Goal: Information Seeking & Learning: Learn about a topic

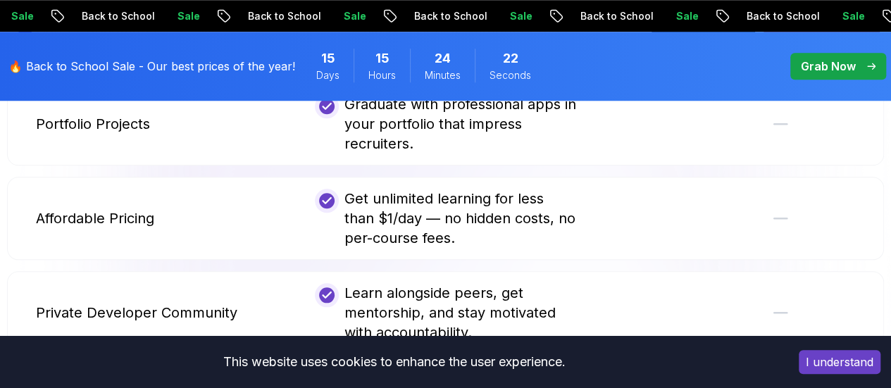
scroll to position [3348, 0]
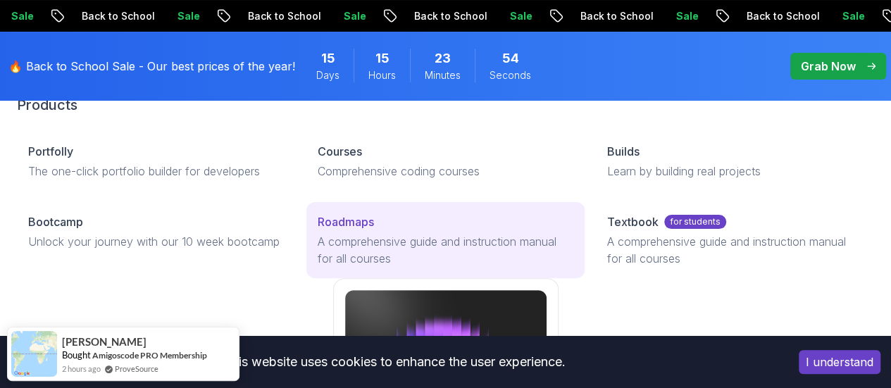
scroll to position [164, 0]
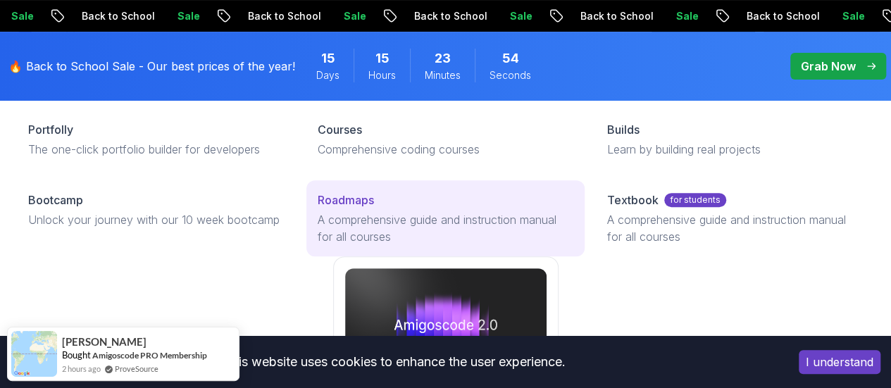
click at [318, 245] on p "A comprehensive guide and instruction manual for all courses" at bounding box center [446, 228] width 256 height 34
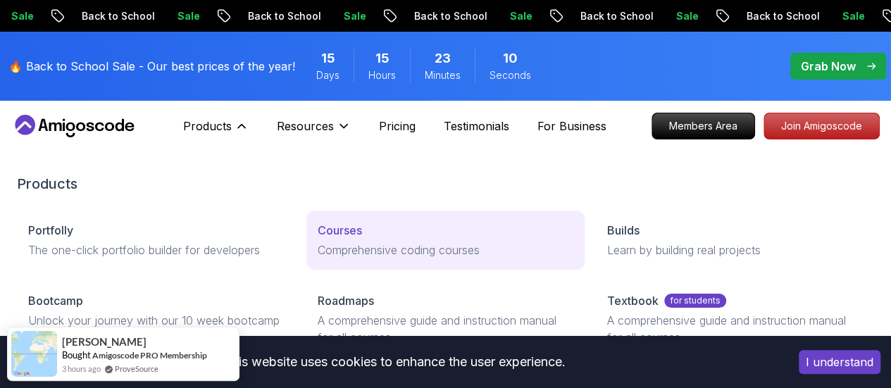
click at [318, 239] on div "Courses" at bounding box center [446, 230] width 256 height 17
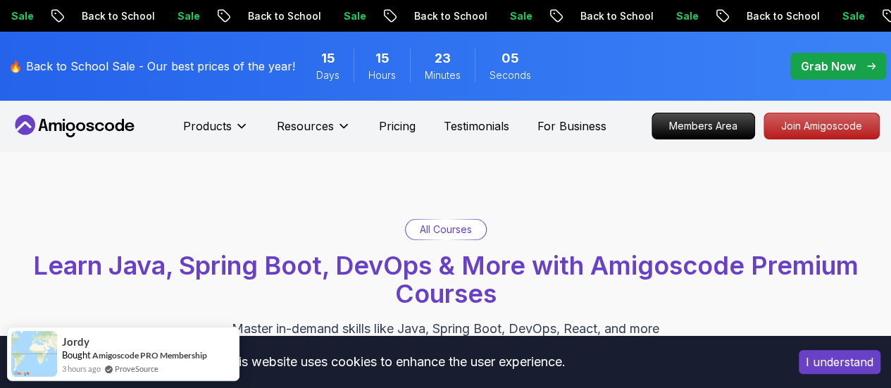
scroll to position [103, 0]
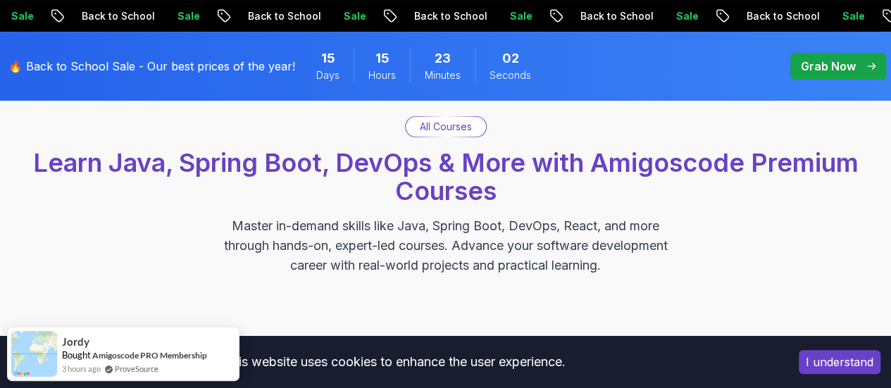
click at [154, 214] on div "All Courses Learn Java, Spring Boot, DevOps & More with Amigoscode Premium Cour…" at bounding box center [445, 195] width 877 height 159
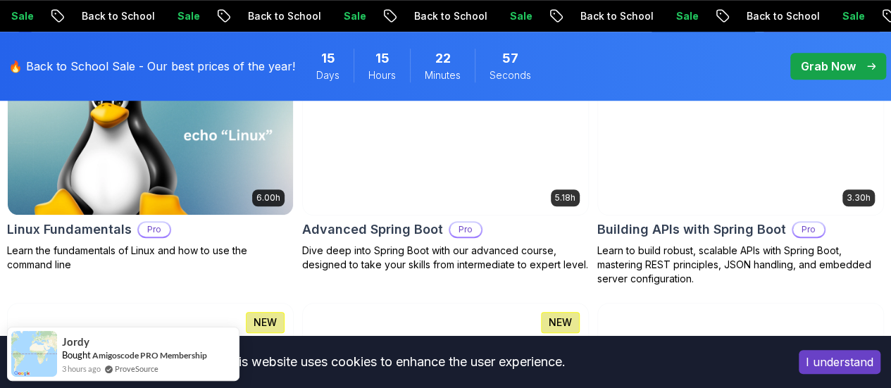
scroll to position [541, 0]
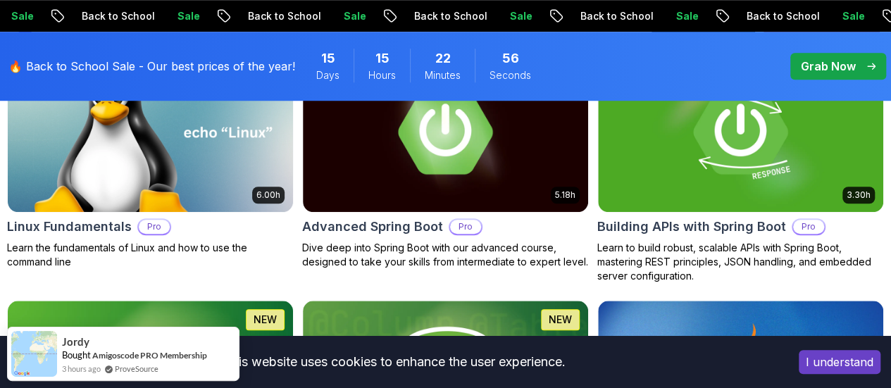
click at [0, 0] on p "[PERSON_NAME]" at bounding box center [0, 0] width 0 height 0
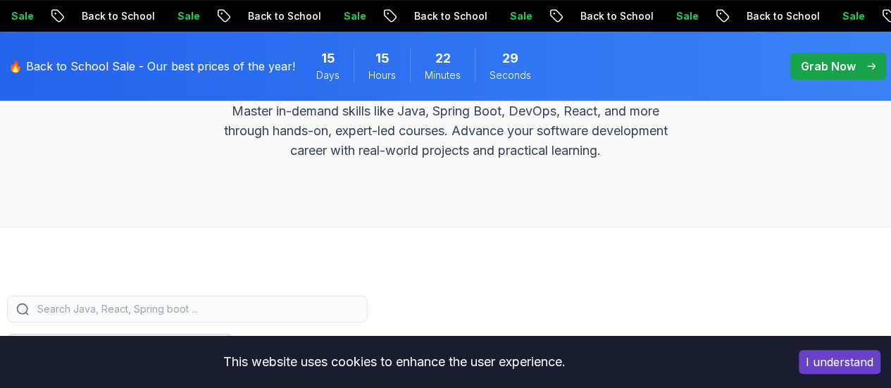
scroll to position [339, 0]
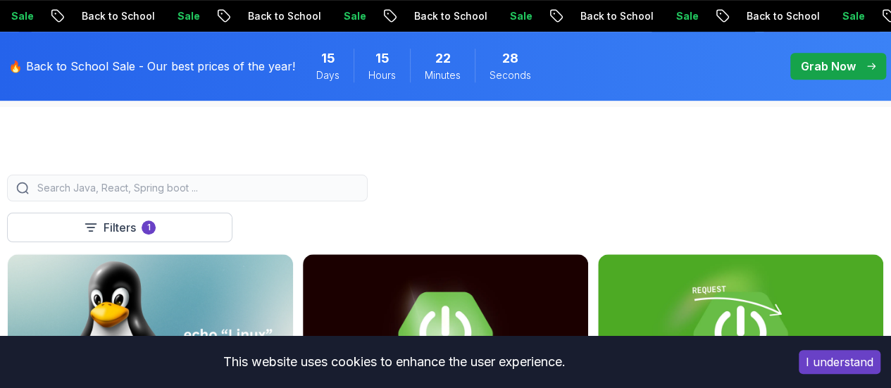
click at [359, 195] on input "search" at bounding box center [197, 188] width 324 height 14
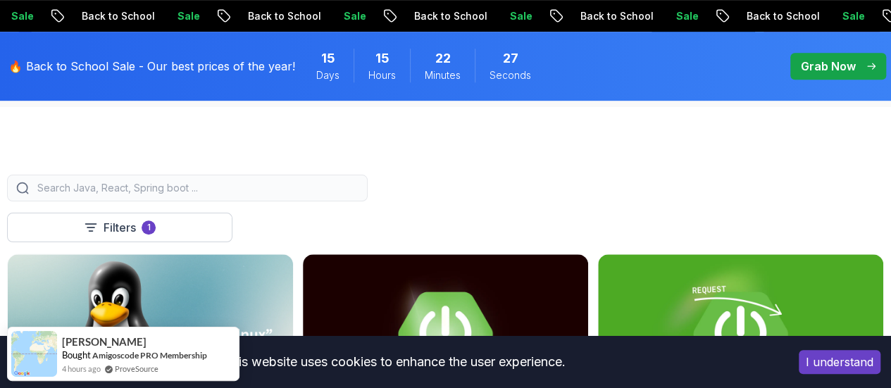
type input "o"
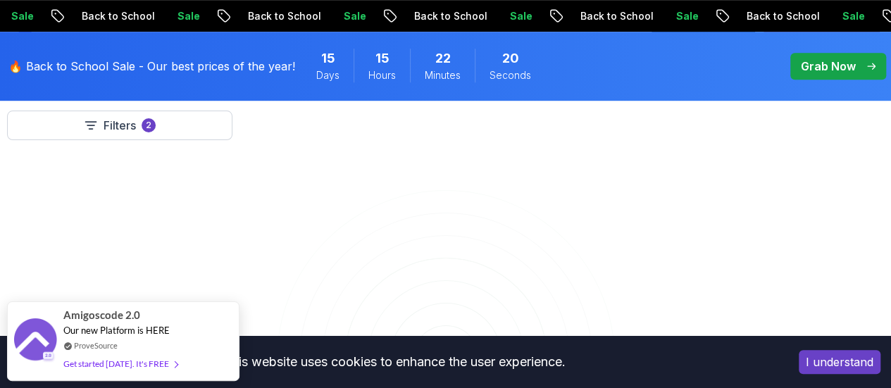
scroll to position [375, 0]
click at [0, 0] on button "[PERSON_NAME]" at bounding box center [0, 0] width 0 height 0
click at [304, 159] on input "pyt" at bounding box center [197, 152] width 324 height 14
type input "p"
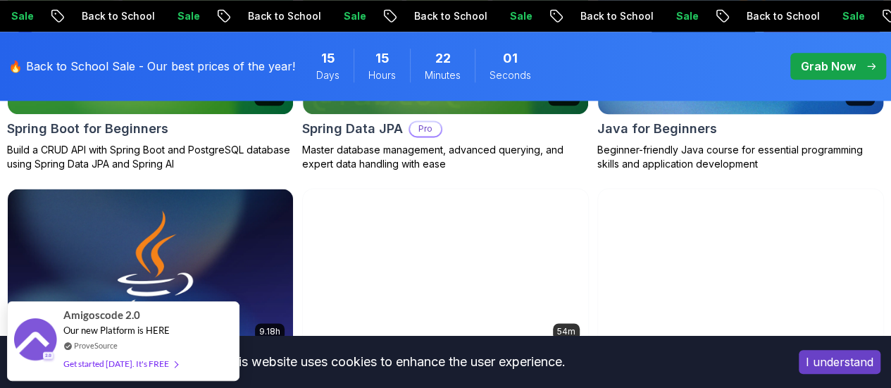
scroll to position [683, 0]
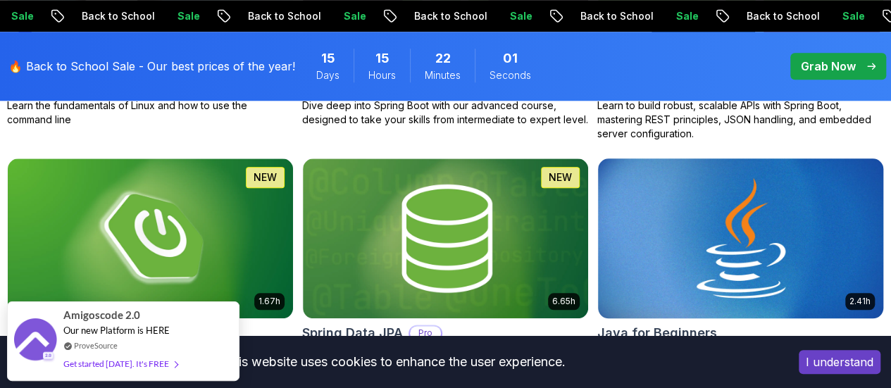
click at [754, 154] on img at bounding box center [740, 238] width 299 height 168
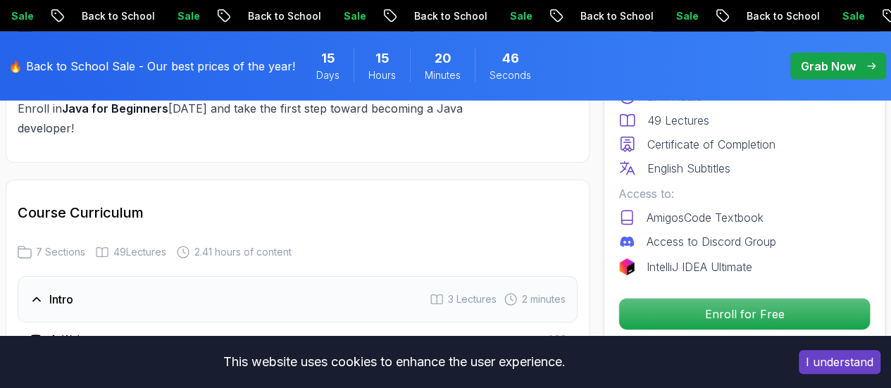
scroll to position [2192, 0]
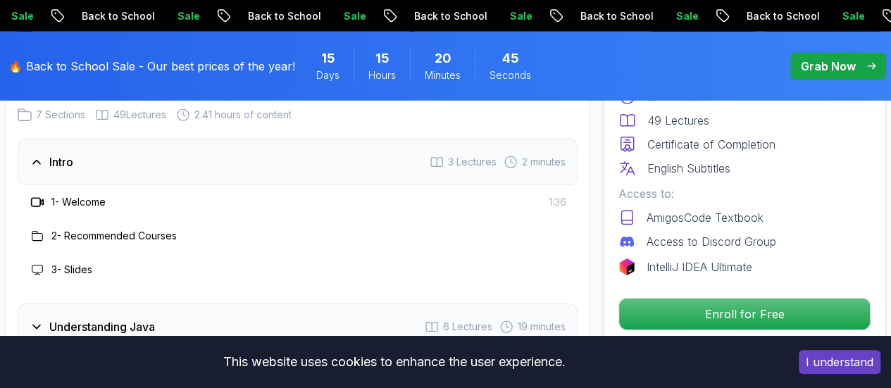
click at [109, 318] on h3 "Understanding Java" at bounding box center [102, 326] width 106 height 17
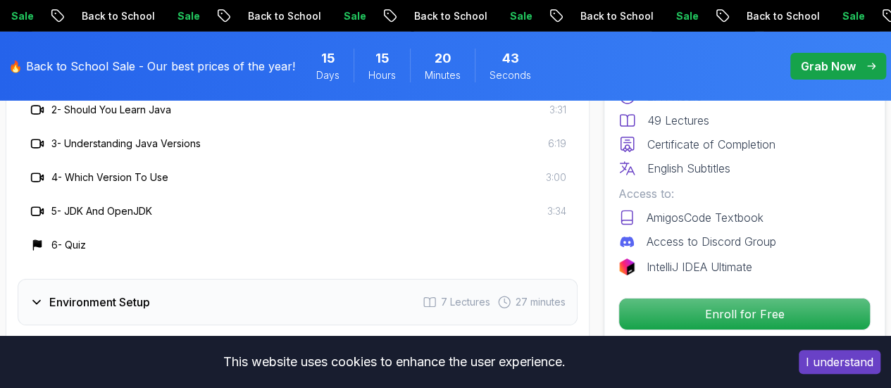
scroll to position [2396, 0]
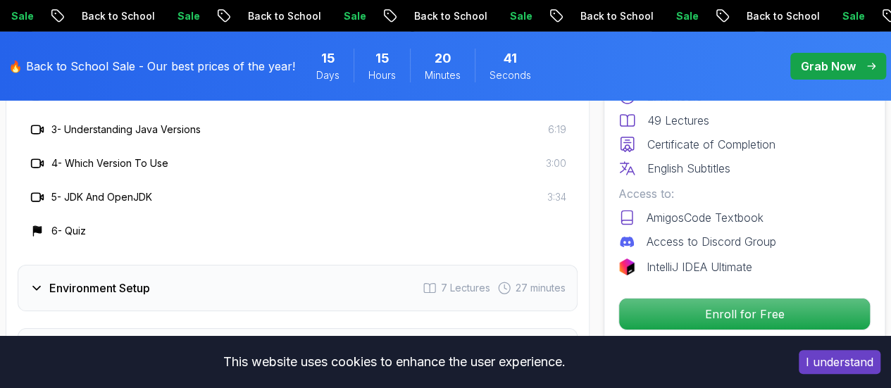
click at [101, 343] on h3 "Up And Running With Java" at bounding box center [119, 351] width 140 height 17
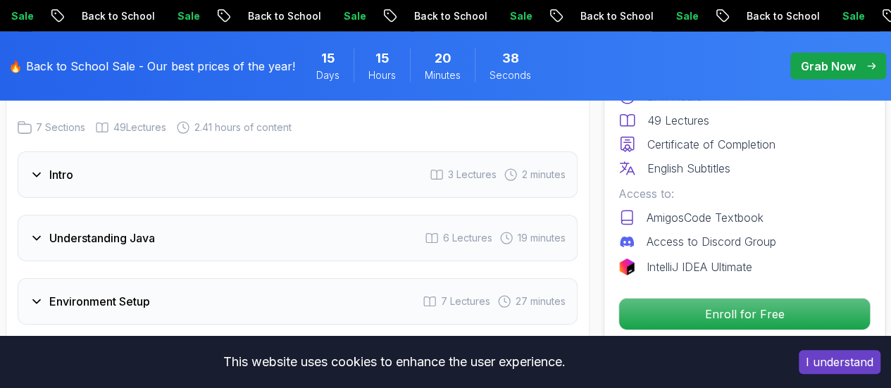
scroll to position [2174, 0]
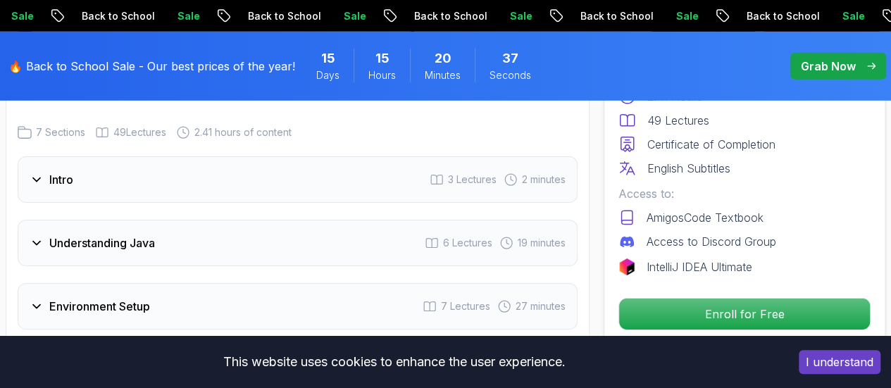
click at [121, 283] on div "Environment Setup 7 Lectures 27 minutes" at bounding box center [298, 306] width 560 height 47
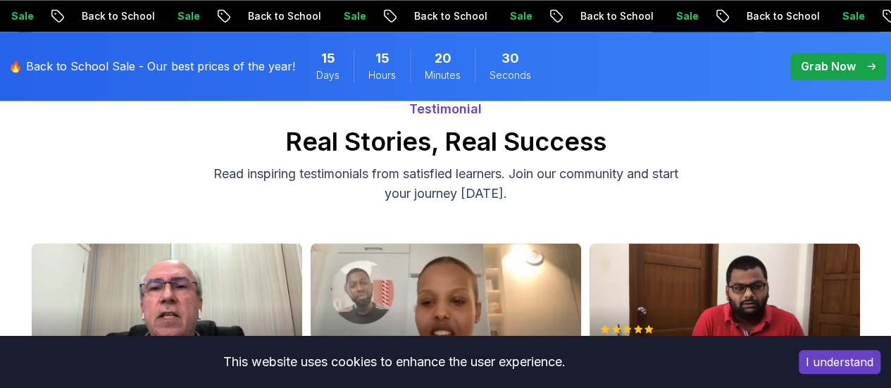
scroll to position [3747, 0]
click at [562, 356] on polygon "Play" at bounding box center [558, 362] width 10 height 13
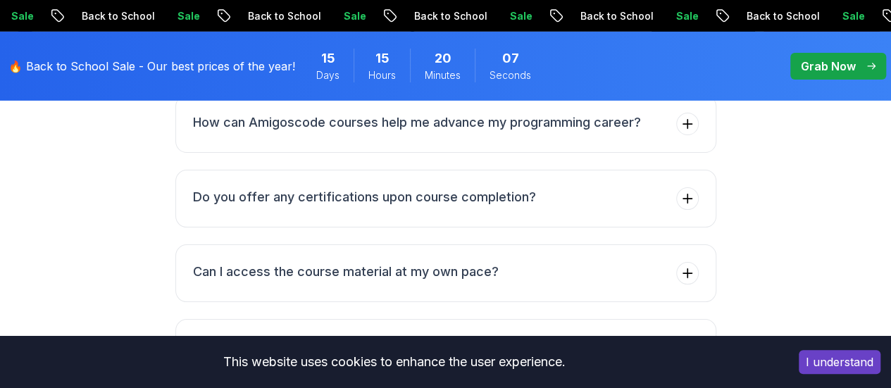
scroll to position [5025, 0]
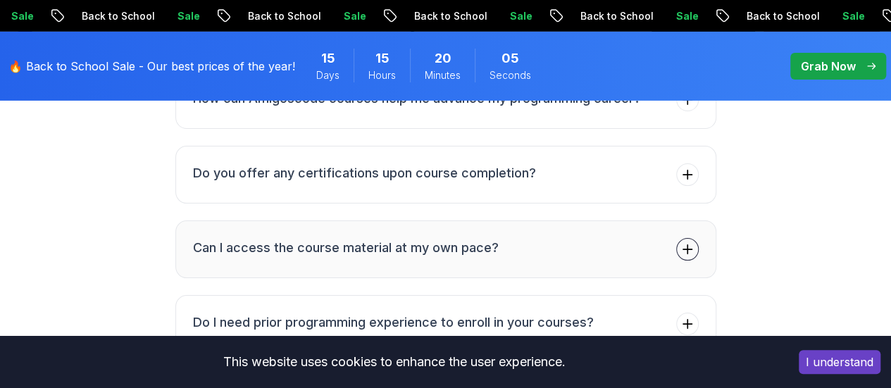
click at [603, 221] on button "Can I access the course material at my own pace?" at bounding box center [445, 250] width 541 height 58
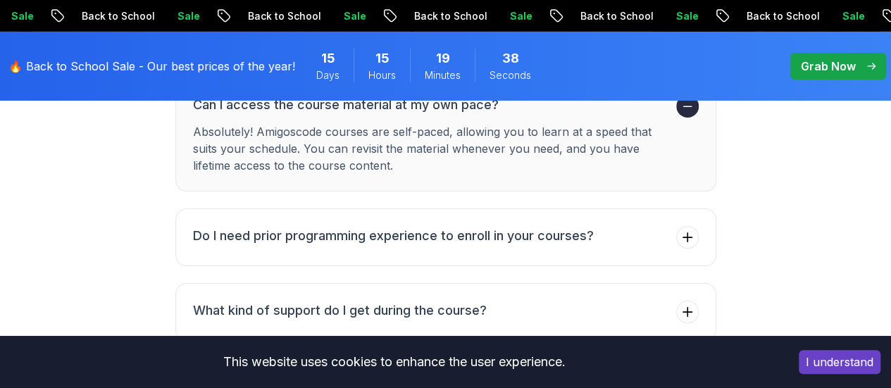
scroll to position [5104, 0]
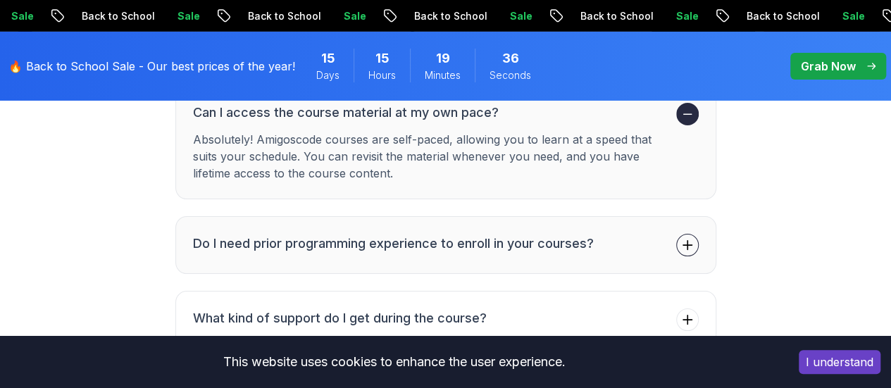
click at [307, 234] on h3 "Do I need prior programming experience to enroll in your courses?" at bounding box center [393, 244] width 401 height 20
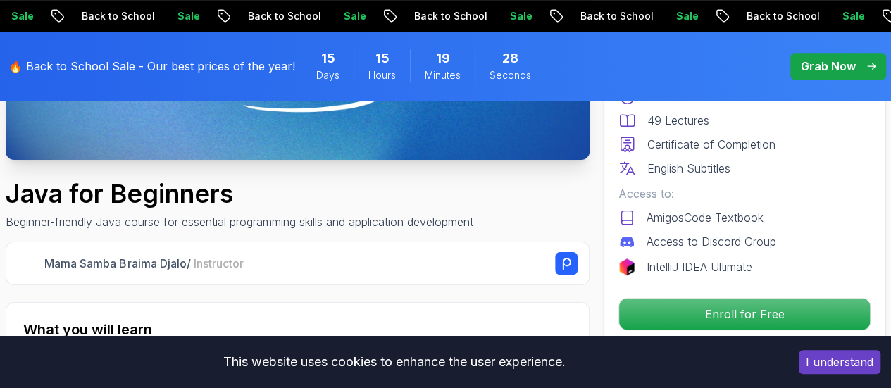
scroll to position [354, 0]
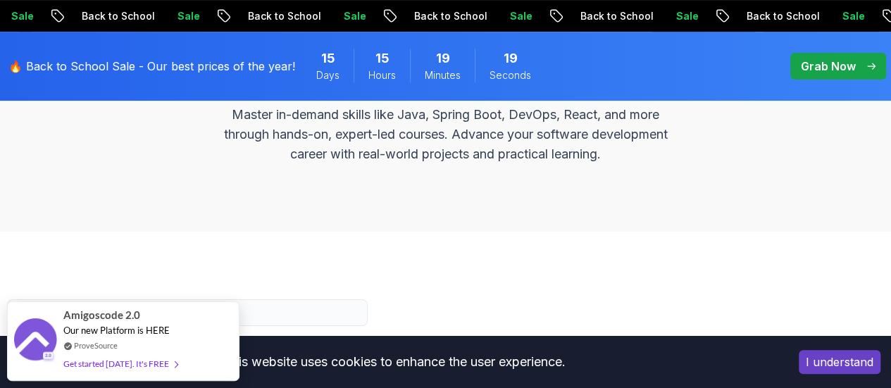
scroll to position [324, 0]
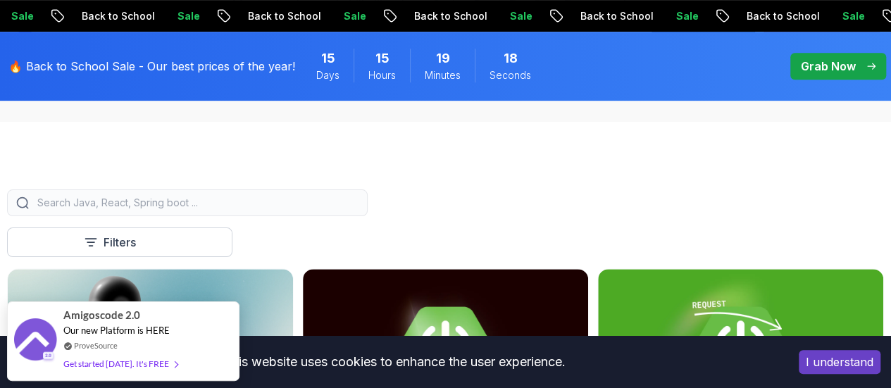
click at [342, 210] on input "search" at bounding box center [197, 203] width 324 height 14
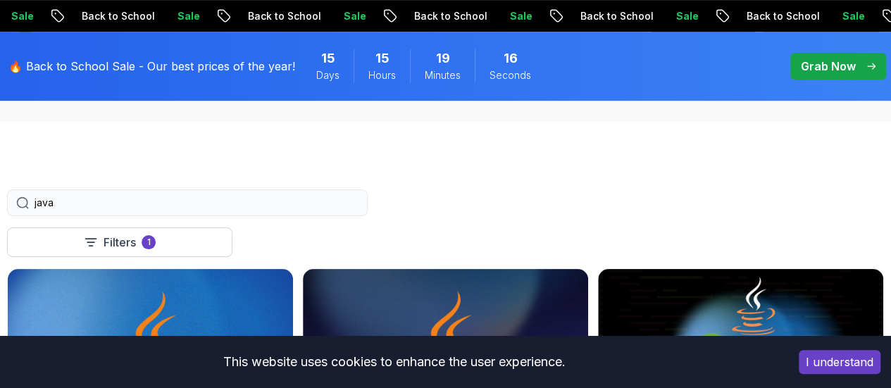
click at [342, 210] on input "java" at bounding box center [197, 203] width 324 height 14
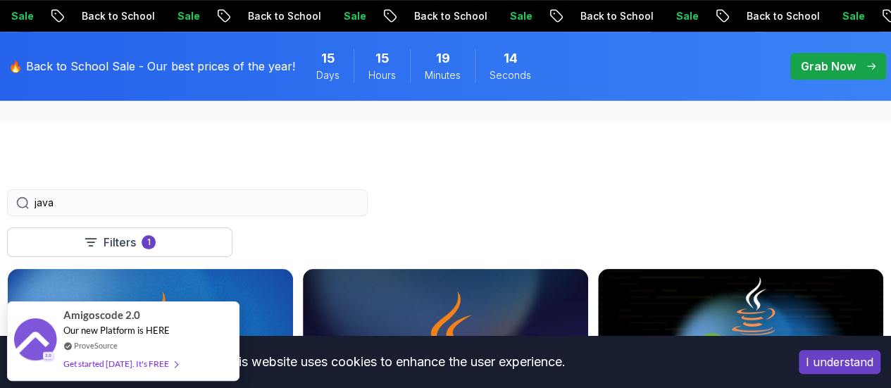
type input "java"
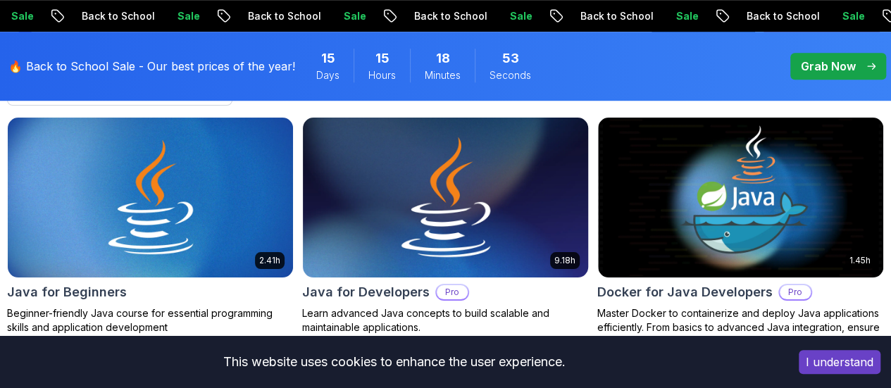
scroll to position [477, 0]
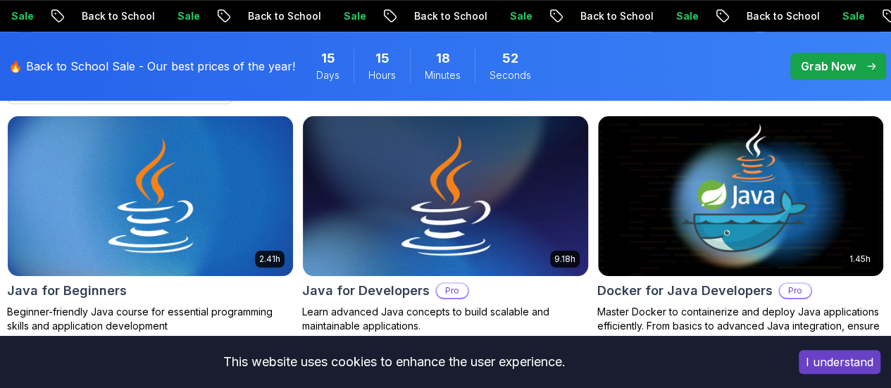
click at [528, 168] on img at bounding box center [445, 196] width 299 height 168
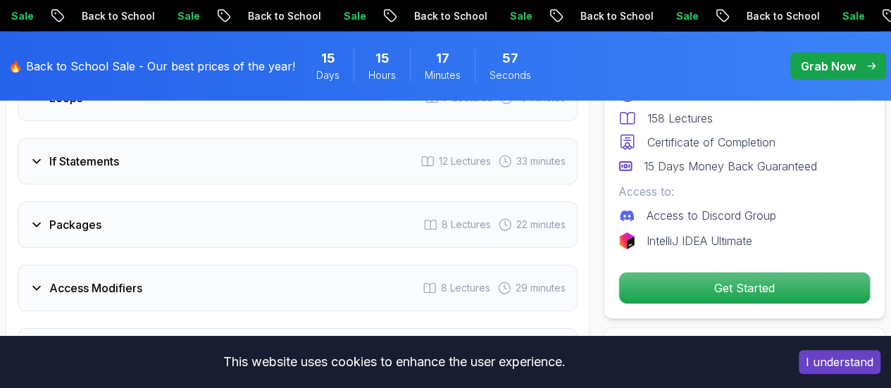
scroll to position [2183, 0]
click at [68, 223] on h3 "Packages" at bounding box center [75, 226] width 52 height 17
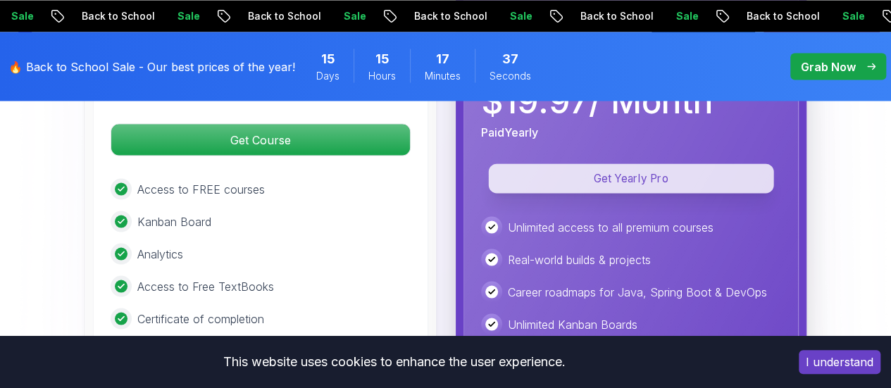
scroll to position [3890, 0]
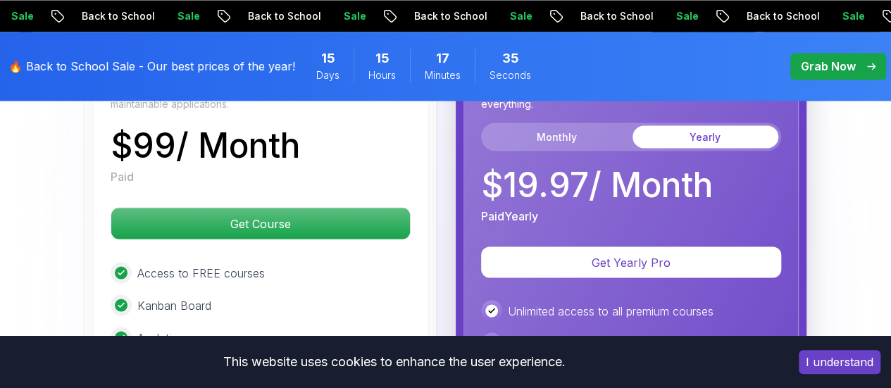
click at [674, 125] on button "Yearly" at bounding box center [706, 136] width 146 height 23
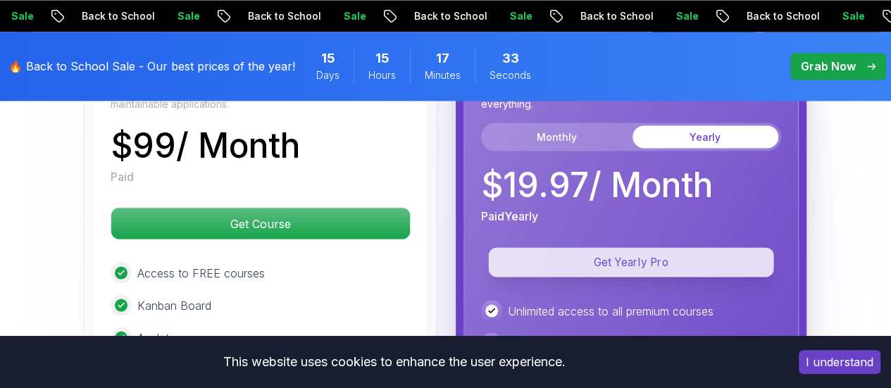
click at [631, 247] on p "Get Yearly Pro" at bounding box center [630, 262] width 285 height 30
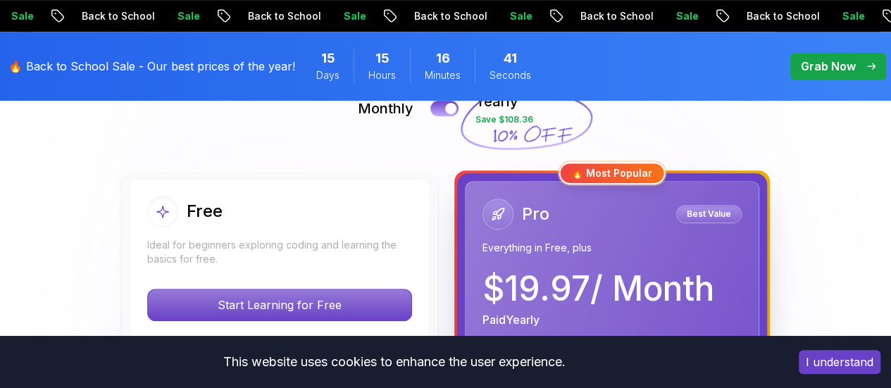
scroll to position [278, 0]
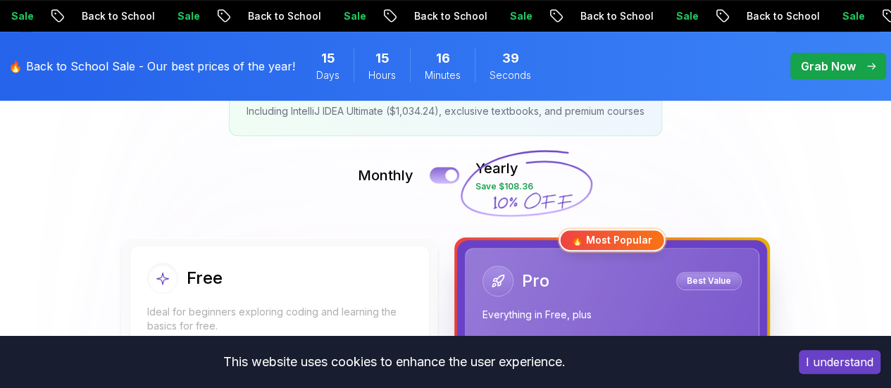
click at [445, 173] on div at bounding box center [451, 176] width 12 height 12
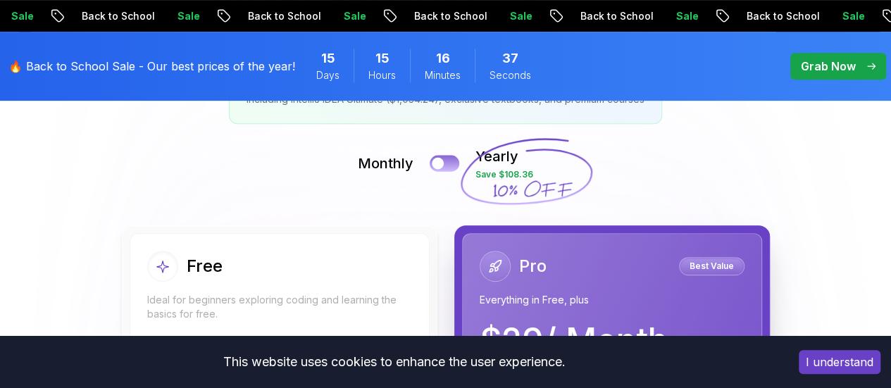
scroll to position [276, 0]
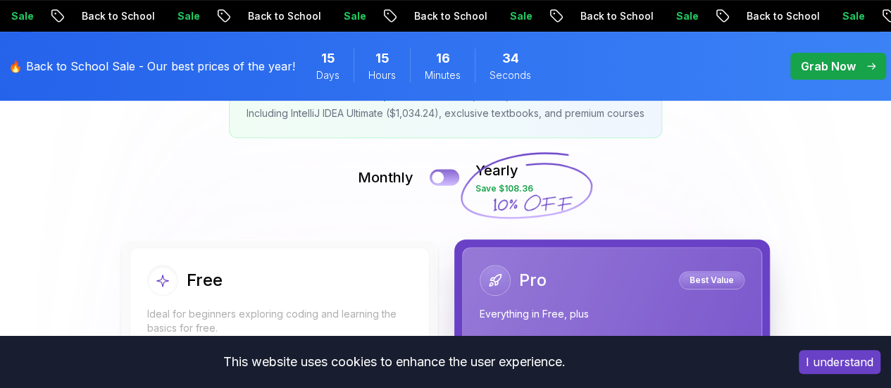
click at [441, 172] on div at bounding box center [438, 178] width 12 height 12
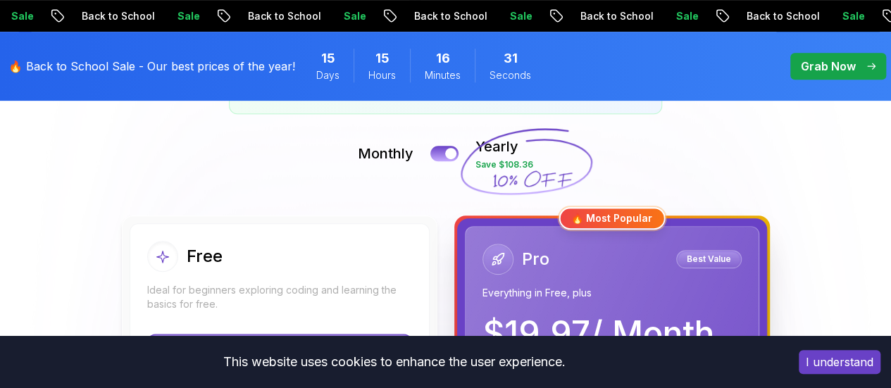
scroll to position [295, 0]
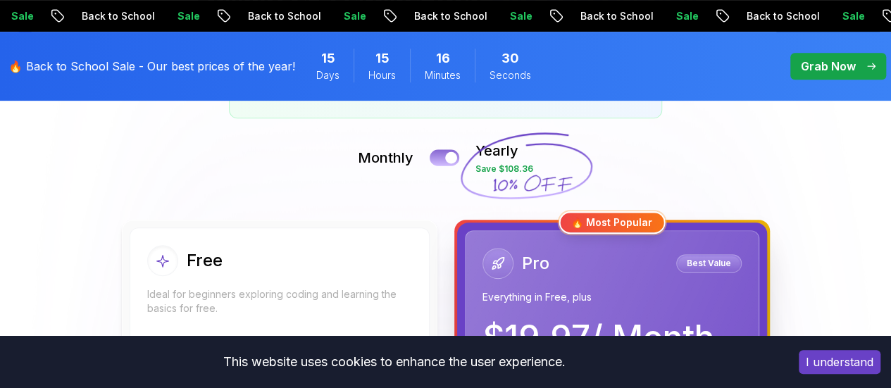
click at [447, 161] on button at bounding box center [445, 157] width 30 height 16
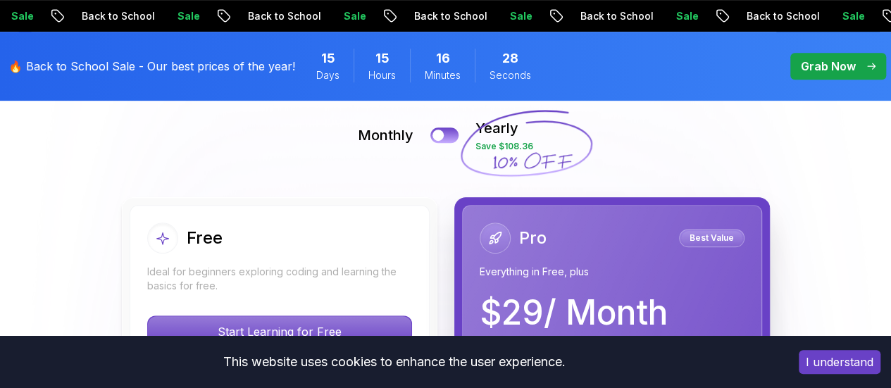
scroll to position [308, 0]
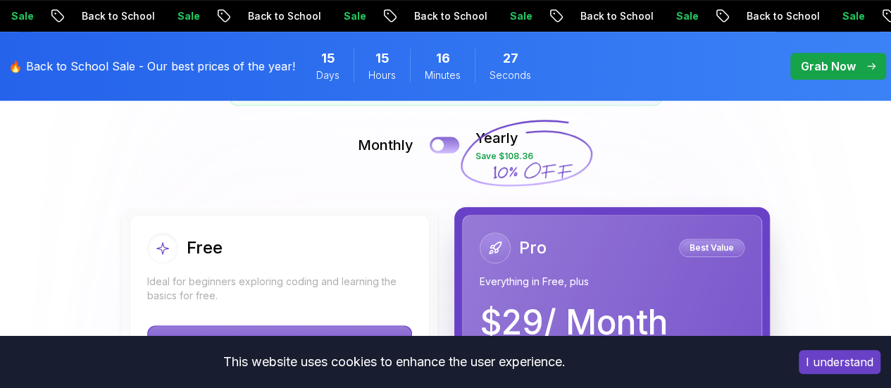
click at [441, 144] on div at bounding box center [438, 146] width 12 height 12
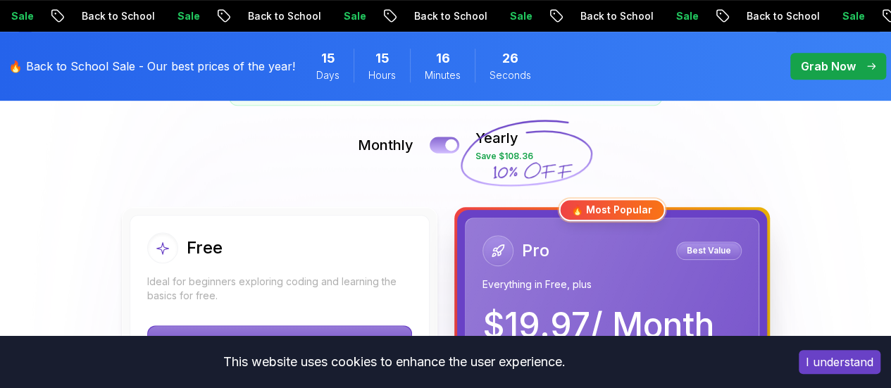
click at [441, 144] on button at bounding box center [445, 145] width 30 height 16
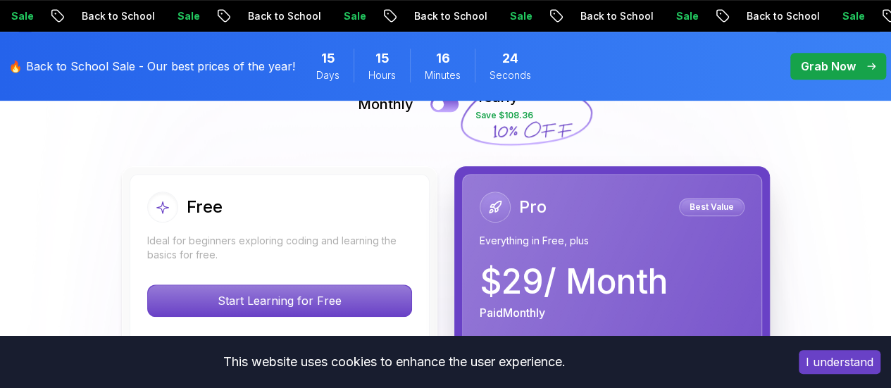
scroll to position [348, 0]
click at [450, 105] on button at bounding box center [445, 105] width 30 height 16
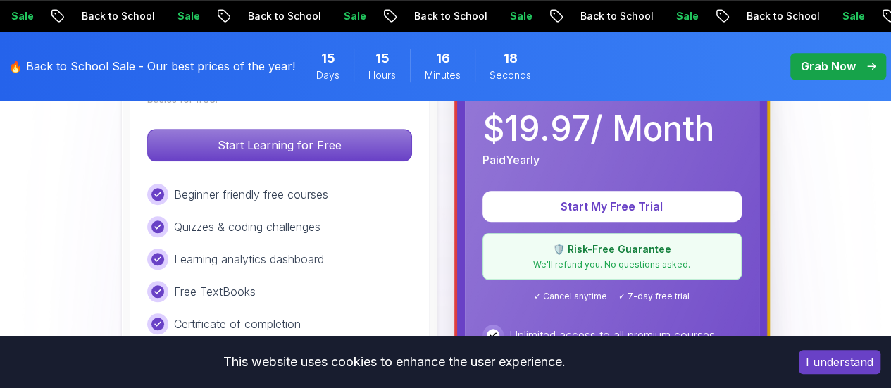
scroll to position [450, 0]
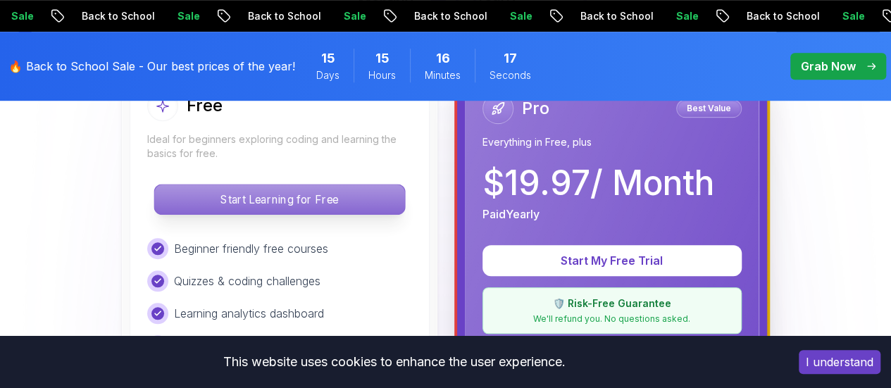
click at [287, 195] on p "Start Learning for Free" at bounding box center [279, 200] width 250 height 30
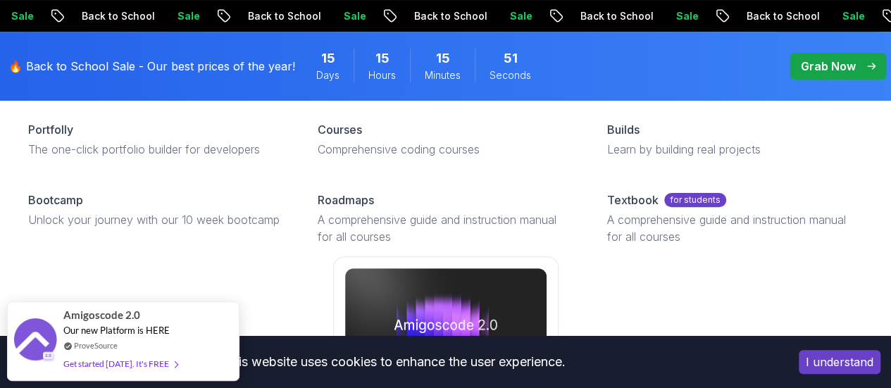
scroll to position [138, 0]
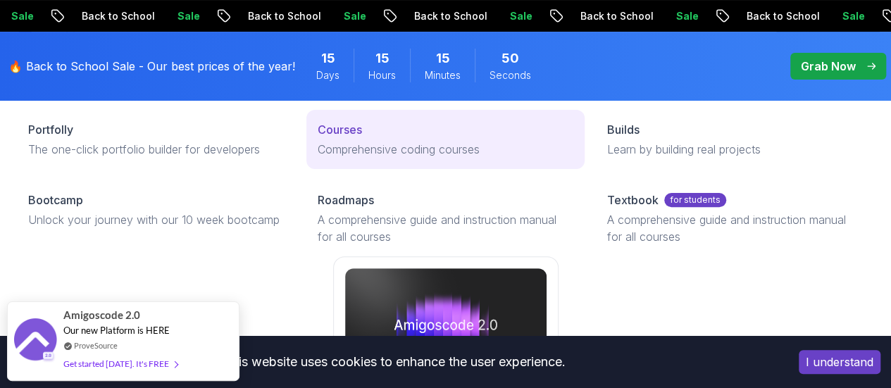
click at [318, 138] on p "Courses" at bounding box center [340, 129] width 44 height 17
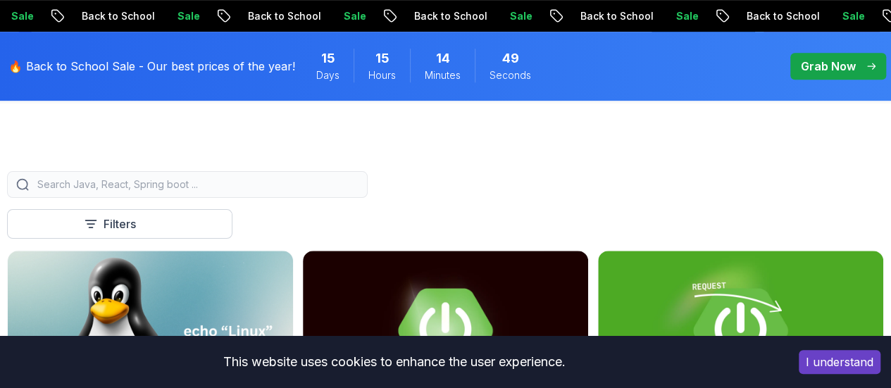
scroll to position [344, 0]
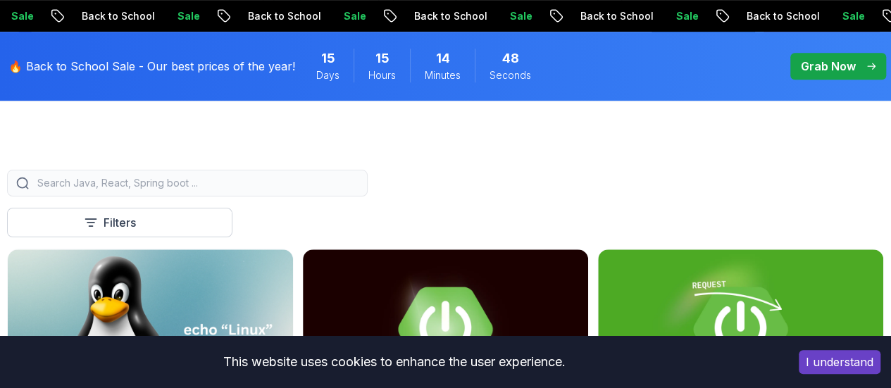
click at [297, 187] on input "search" at bounding box center [197, 183] width 324 height 14
click at [297, 187] on input "j" at bounding box center [197, 183] width 324 height 14
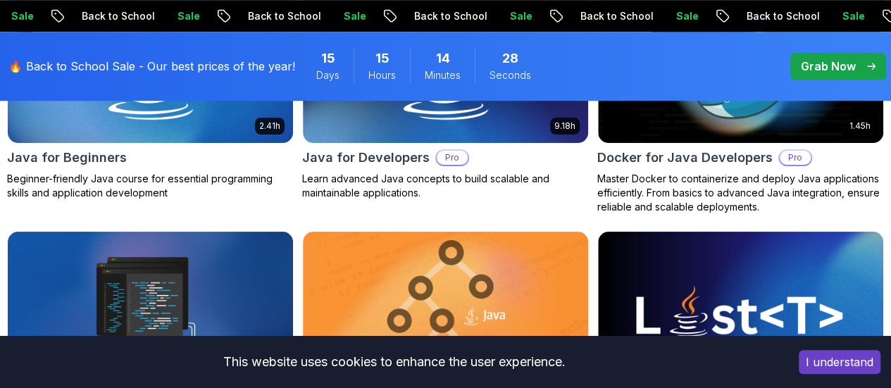
scroll to position [438, 0]
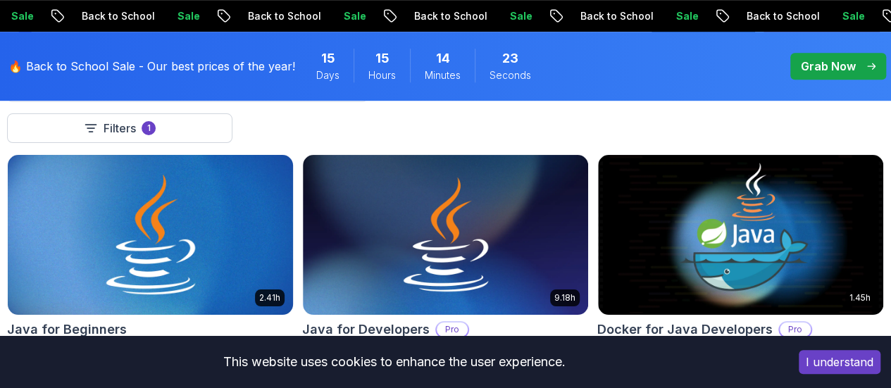
type input "java"
click at [300, 202] on img at bounding box center [150, 235] width 299 height 168
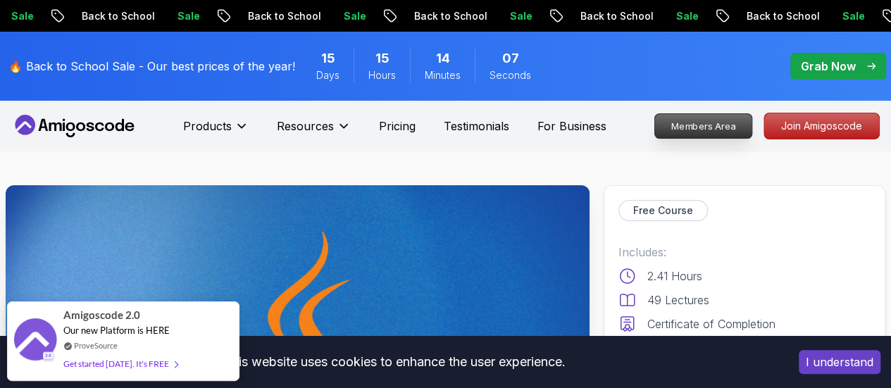
click at [701, 118] on p "Members Area" at bounding box center [703, 126] width 97 height 24
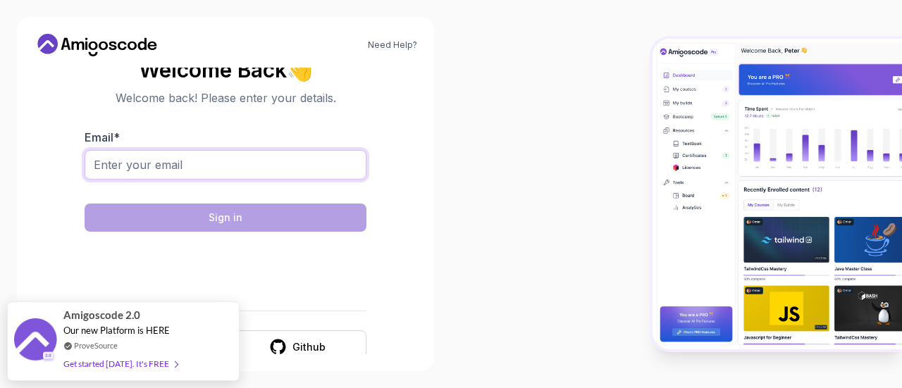
click at [221, 167] on input "Email *" at bounding box center [226, 165] width 282 height 30
type input "[EMAIL_ADDRESS][DOMAIN_NAME]"
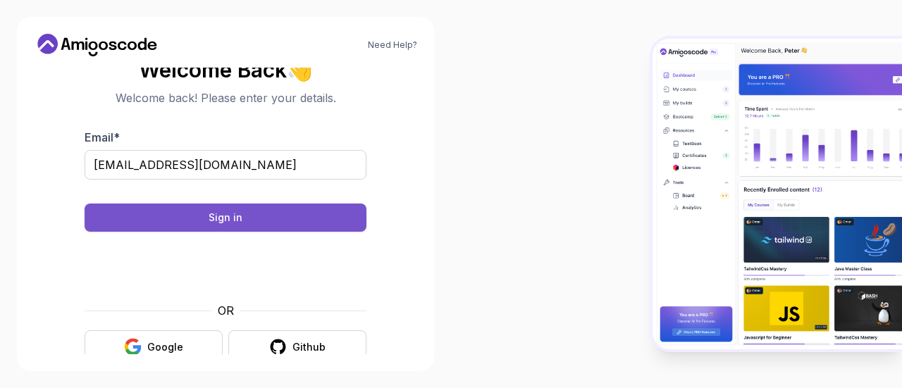
click at [252, 225] on button "Sign in" at bounding box center [226, 218] width 282 height 28
